Goal: Task Accomplishment & Management: Manage account settings

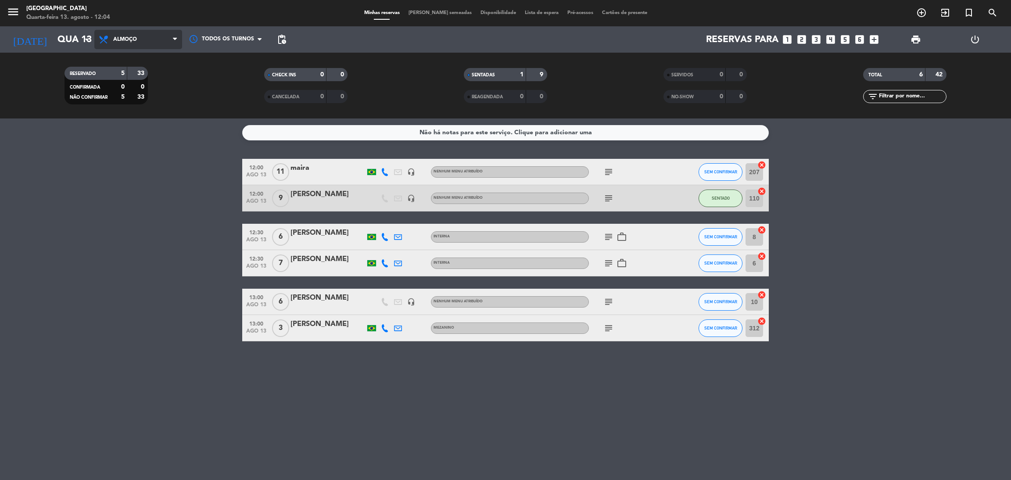
click at [177, 40] on span at bounding box center [177, 40] width 9 height 8
click at [162, 99] on div "menu Praça São Lourenço Quarta-feira 13. agosto - 12:04 Minhas reservas Mesas s…" at bounding box center [505, 59] width 1011 height 119
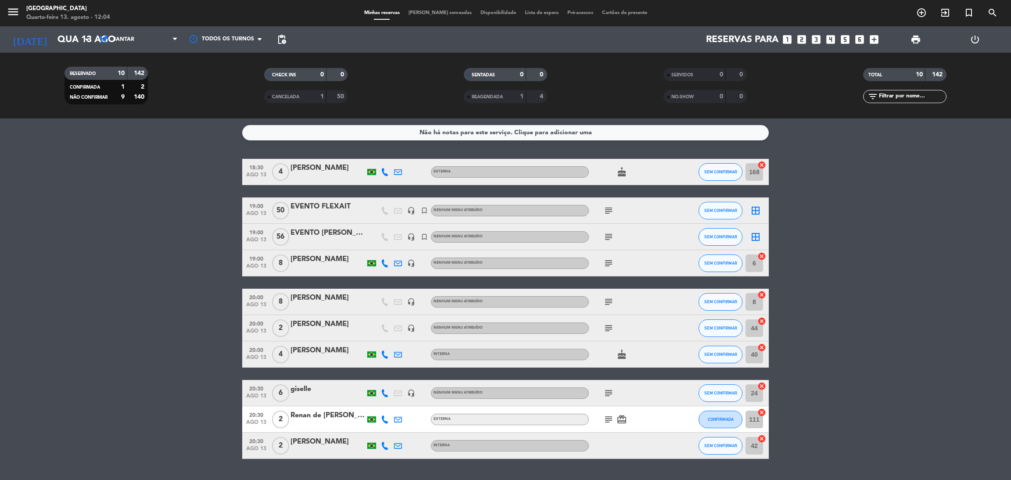
click at [612, 209] on icon "subject" at bounding box center [609, 210] width 11 height 11
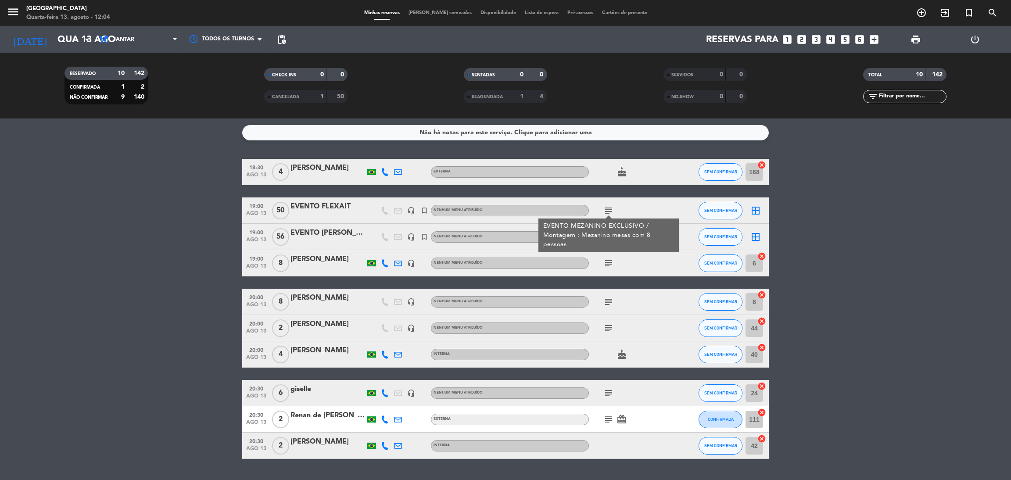
click at [204, 248] on bookings-row "18:30 ago 13 4 Sabrina Gama dos Santos Externa cake SEM CONFIRMAR 168 cancel 19…" at bounding box center [505, 309] width 1011 height 300
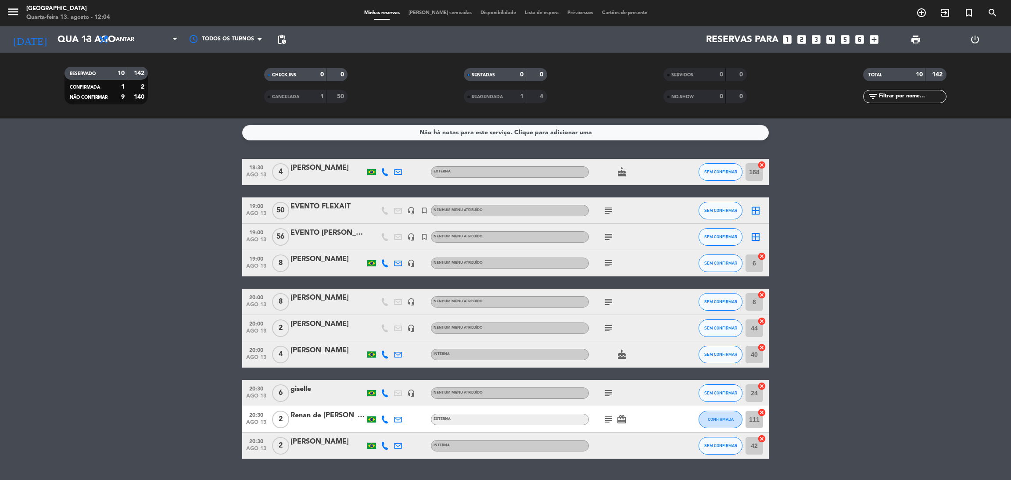
click at [608, 235] on icon "subject" at bounding box center [609, 237] width 11 height 11
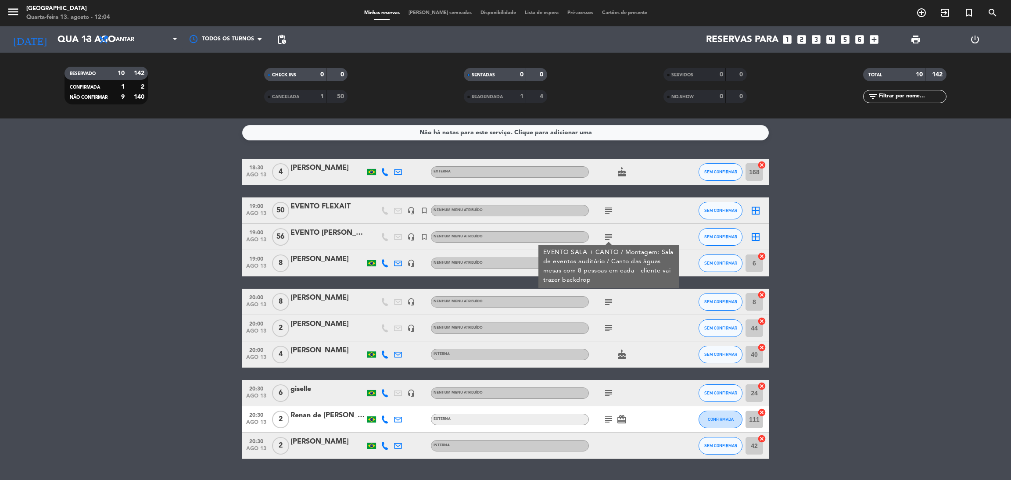
click at [823, 256] on bookings-row "18:30 ago 13 4 Sabrina Gama dos Santos Externa cake SEM CONFIRMAR 168 cancel 19…" at bounding box center [505, 309] width 1011 height 300
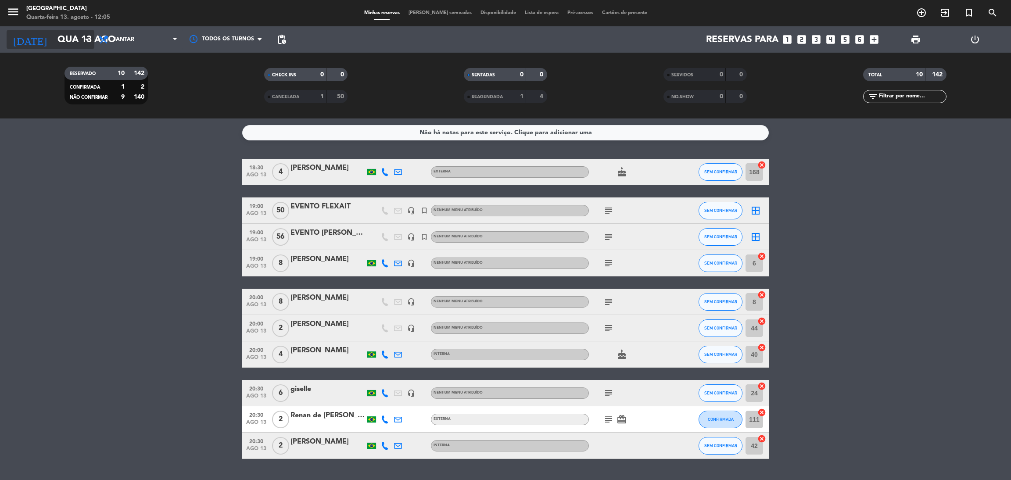
click at [14, 36] on icon "[DATE]" at bounding box center [30, 39] width 47 height 19
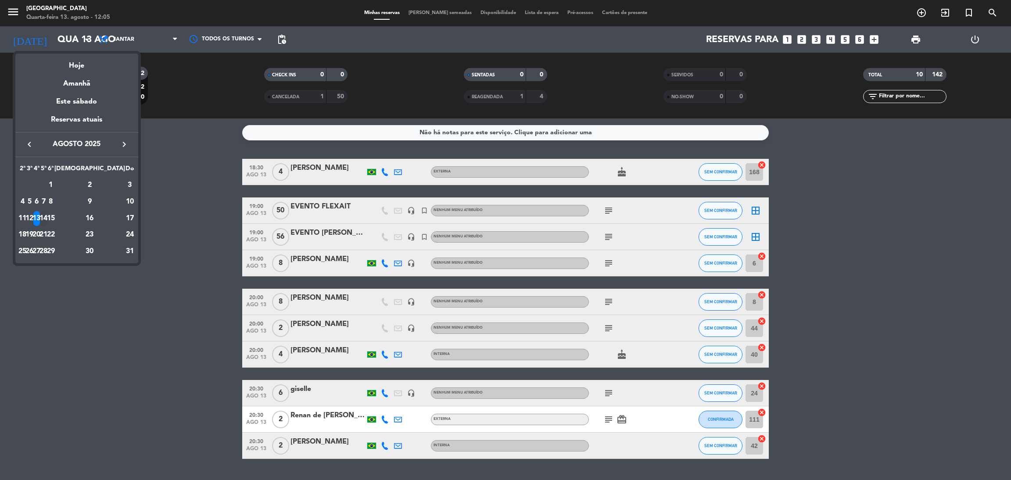
click at [47, 213] on div "14" at bounding box center [43, 218] width 7 height 15
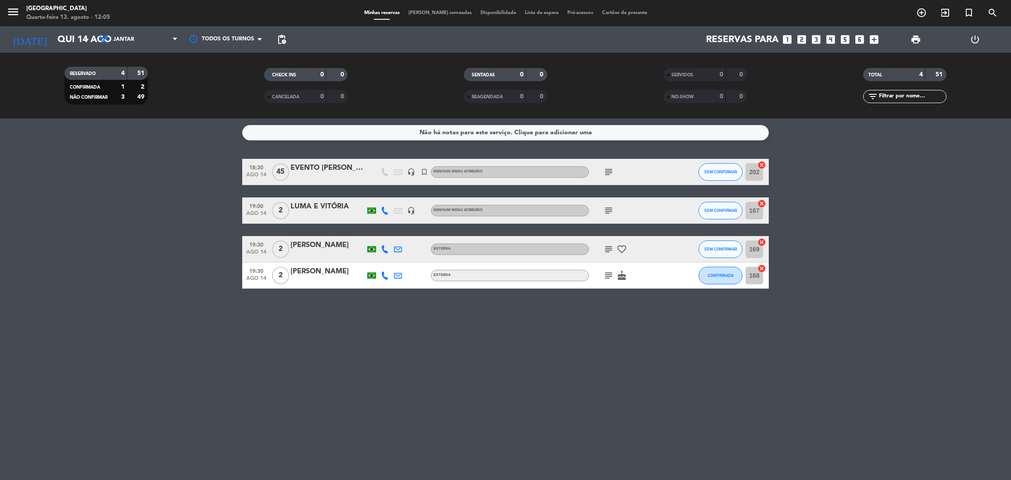
click at [610, 170] on icon "subject" at bounding box center [609, 172] width 11 height 11
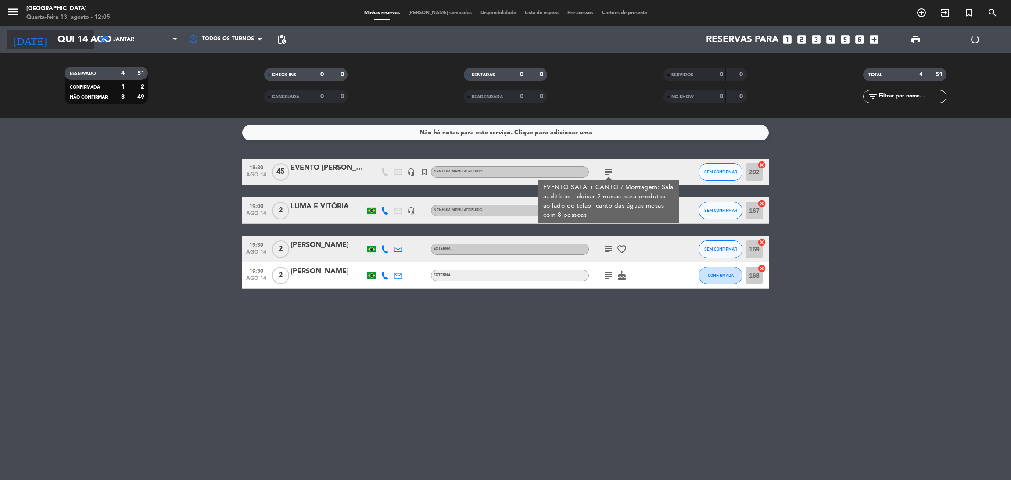
click at [14, 37] on icon "[DATE]" at bounding box center [30, 39] width 47 height 19
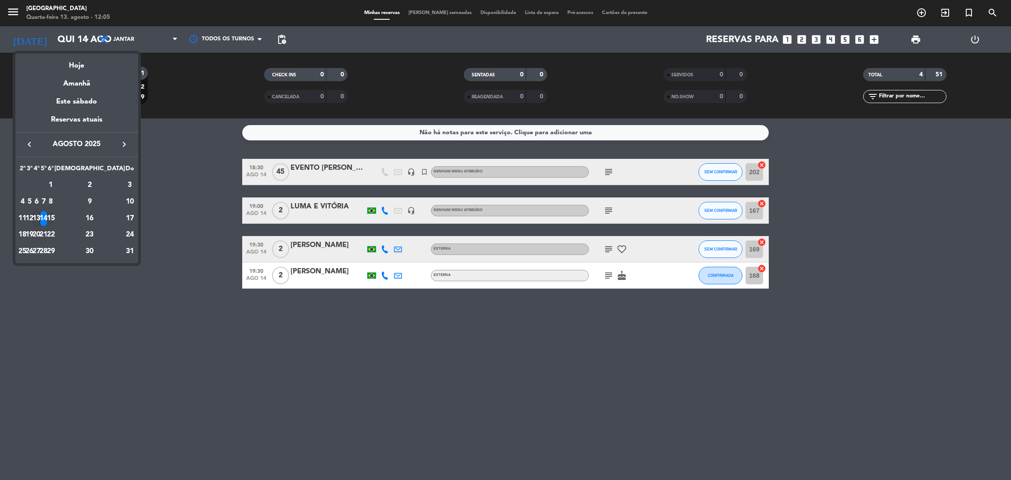
click at [54, 215] on div "15" at bounding box center [50, 218] width 7 height 15
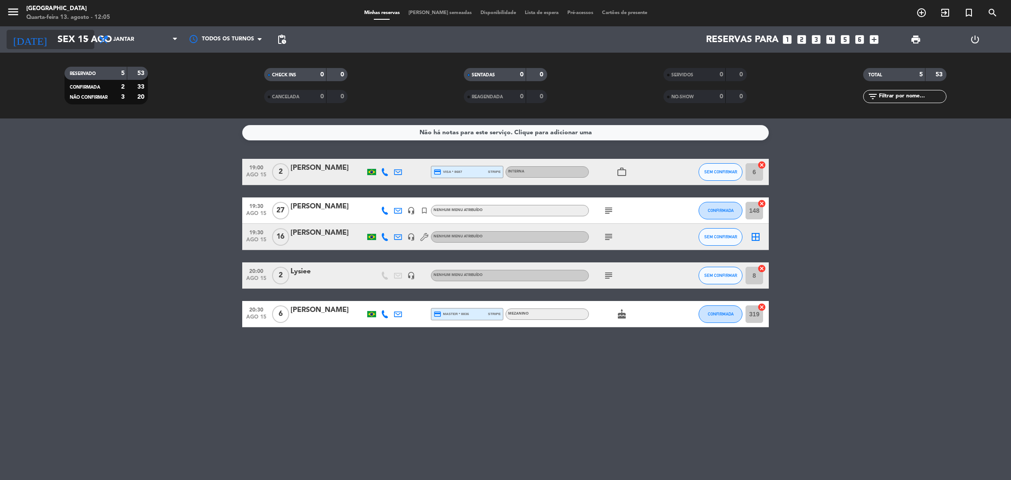
click at [15, 41] on icon "[DATE]" at bounding box center [30, 39] width 47 height 19
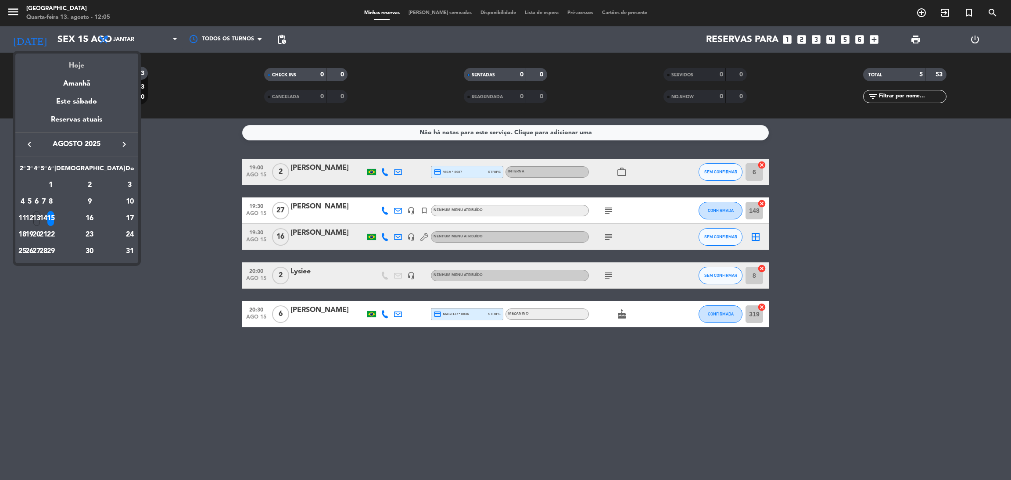
click at [76, 68] on div "Hoje" at bounding box center [76, 63] width 123 height 18
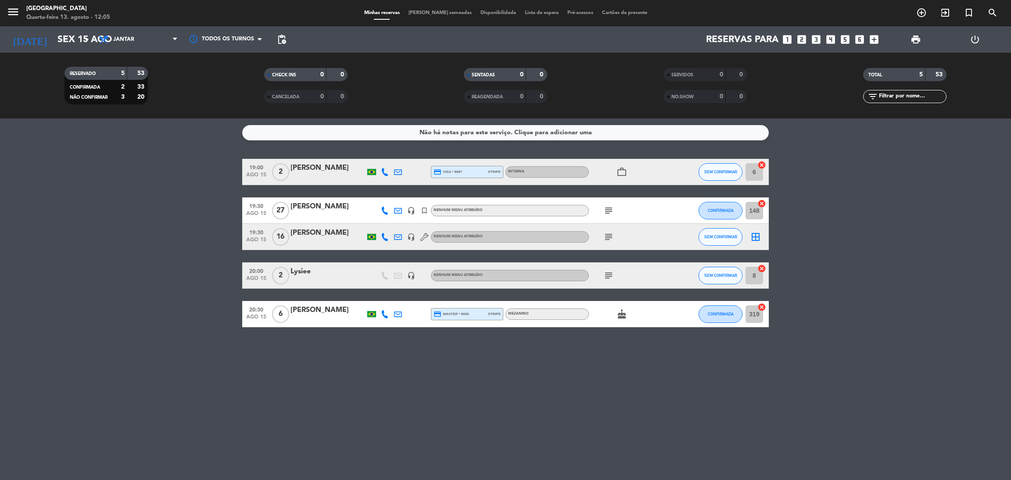
type input "Qua 13 ago"
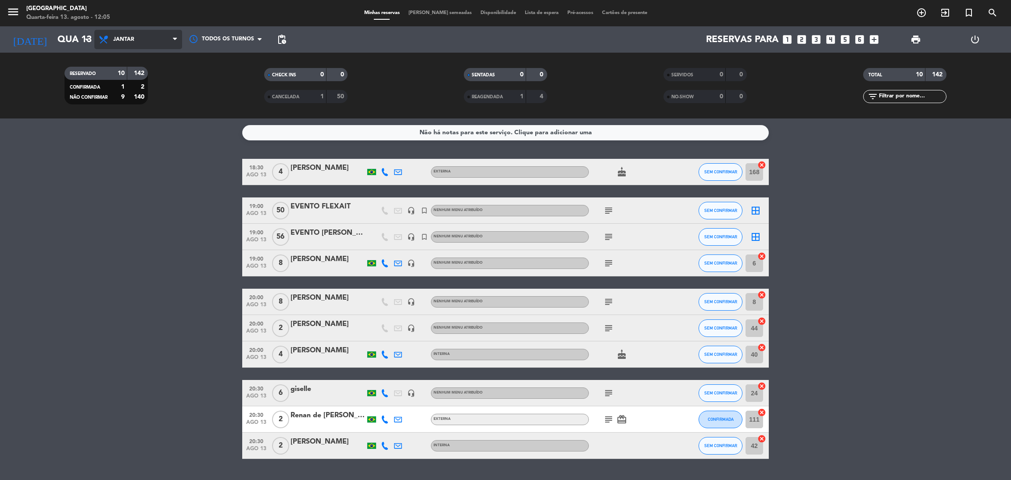
click at [176, 42] on icon at bounding box center [175, 39] width 4 height 7
click at [146, 80] on div "menu Praça São Lourenço Quarta-feira 13. agosto - 12:05 Minhas reservas Mesas s…" at bounding box center [505, 59] width 1011 height 119
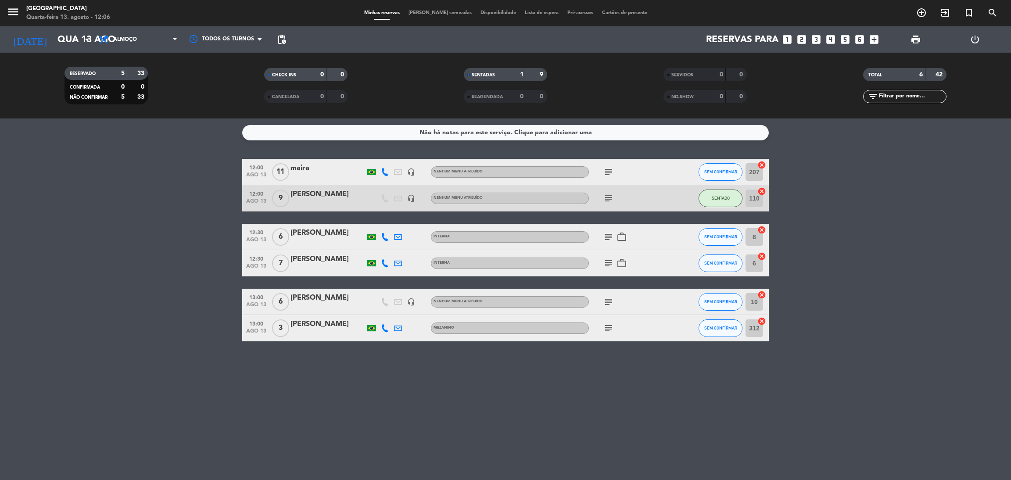
click at [336, 250] on div "12:30 ago 13 7 Talita Simão Interna subject work_outline SEM CONFIRMAR 6 cancel" at bounding box center [505, 263] width 527 height 26
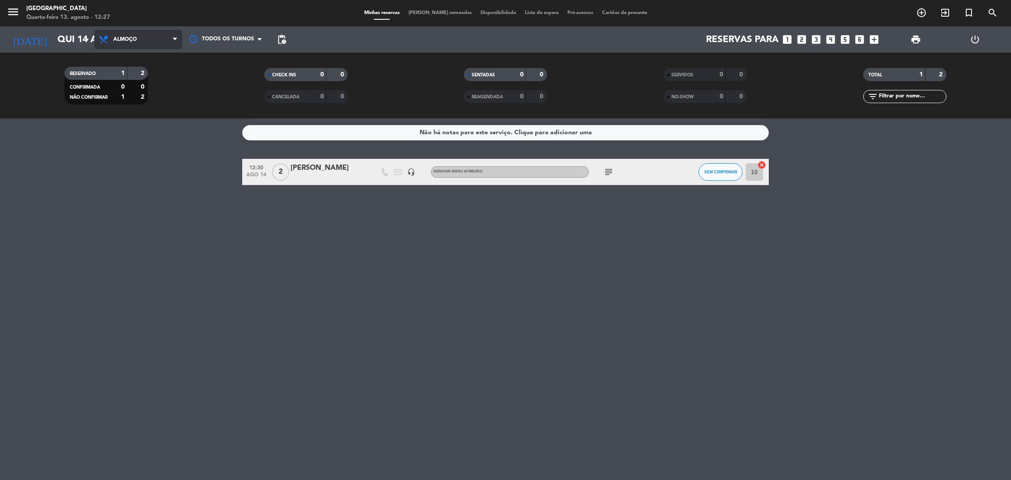
click at [151, 45] on span "Almoço" at bounding box center [138, 39] width 88 height 19
click at [136, 95] on div "menu [GEOGRAPHIC_DATA] Quarta-feira 13. agosto - 12:27 Minhas reservas Mesas se…" at bounding box center [505, 59] width 1011 height 119
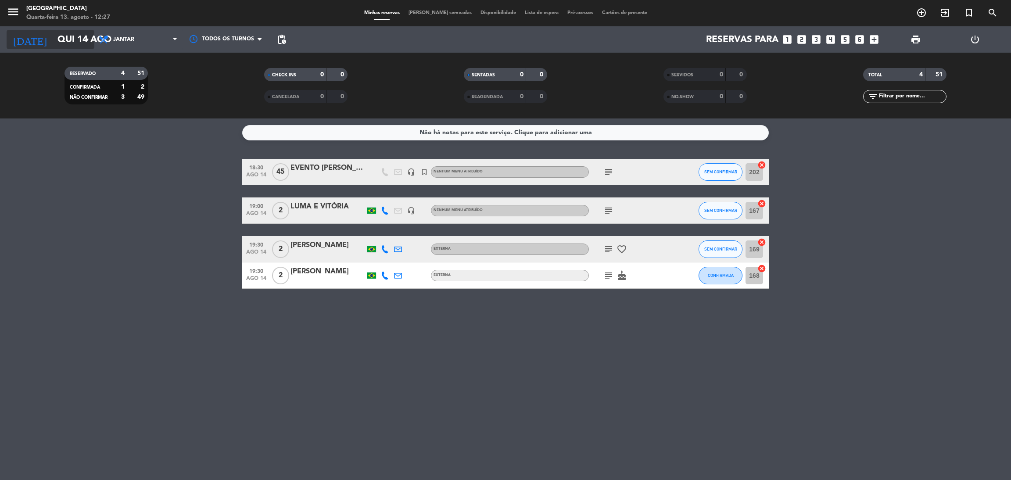
click at [65, 40] on input "Qui 14 ago" at bounding box center [113, 40] width 121 height 20
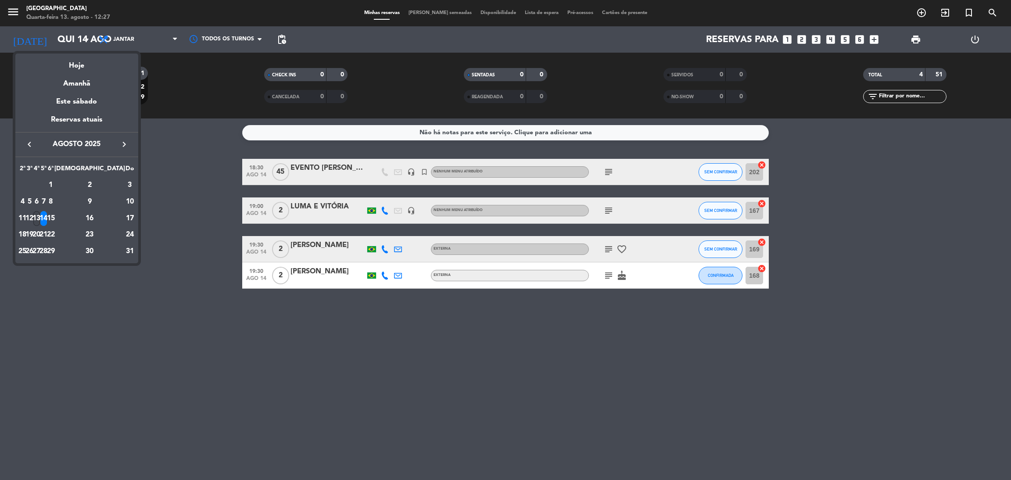
click at [40, 212] on div "13" at bounding box center [36, 218] width 7 height 15
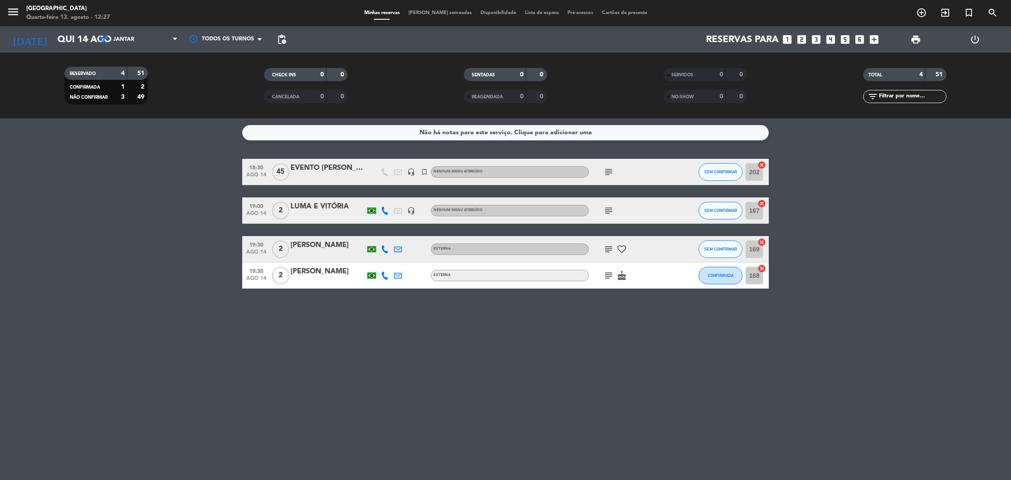
type input "Qua 13 ago"
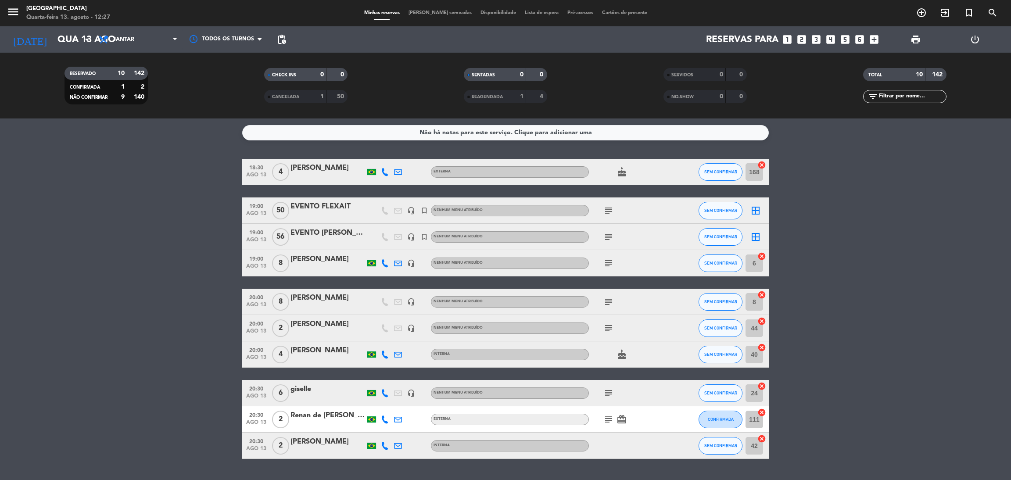
click at [604, 417] on icon "subject" at bounding box center [609, 419] width 11 height 11
click at [609, 396] on div "105" at bounding box center [609, 403] width 21 height 15
click at [610, 445] on div at bounding box center [628, 446] width 79 height 26
click at [76, 48] on input "Qua 13 ago" at bounding box center [113, 40] width 121 height 20
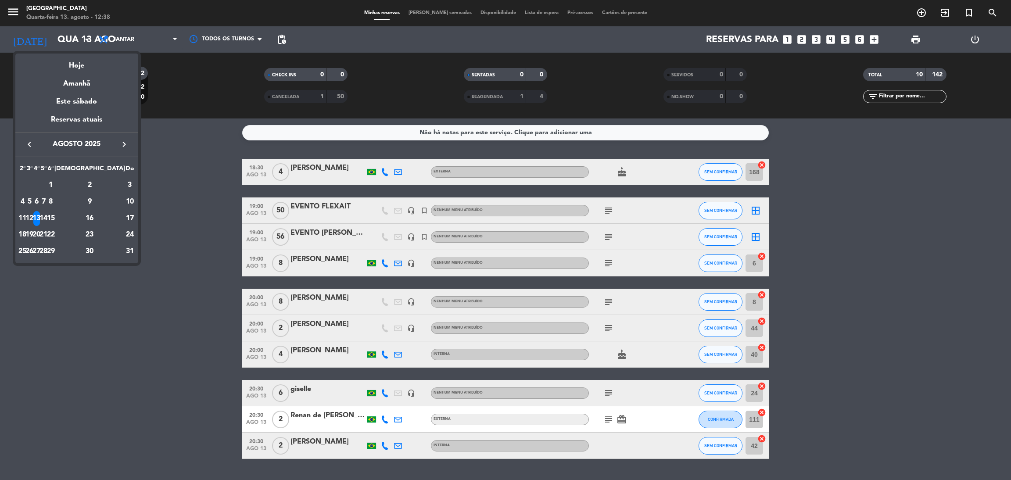
click at [183, 200] on div at bounding box center [505, 240] width 1011 height 480
